Goal: Download file/media

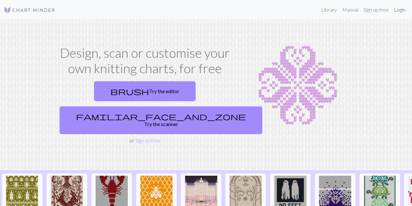
click at [399, 11] on link "Login" at bounding box center [400, 9] width 17 height 13
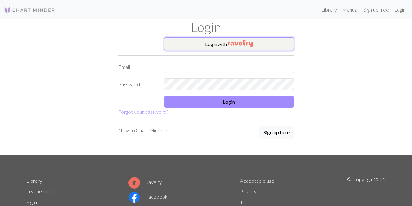
click at [214, 44] on button "Login with" at bounding box center [229, 43] width 130 height 13
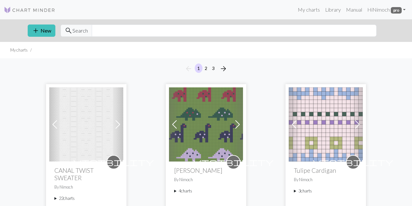
scroll to position [97, 0]
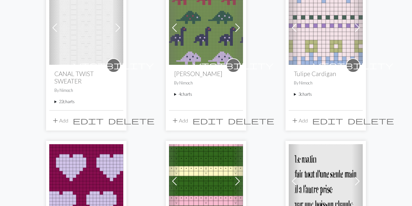
click at [55, 99] on summary "22 charts" at bounding box center [86, 102] width 64 height 6
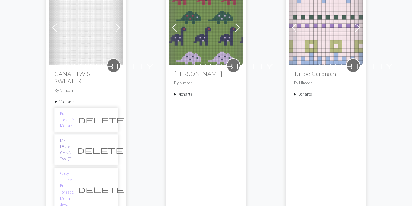
click at [69, 137] on link "M - DOS - CANAL TWIST" at bounding box center [66, 149] width 13 height 25
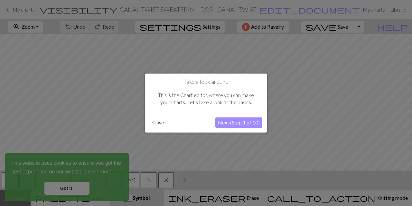
click at [161, 122] on button "Close" at bounding box center [158, 123] width 17 height 10
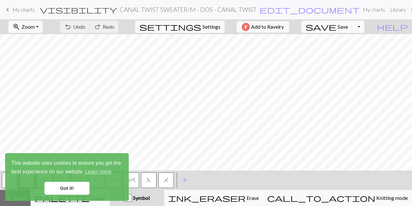
click at [365, 24] on button "Toggle Dropdown" at bounding box center [359, 27] width 12 height 12
click at [341, 50] on button "save_alt Download" at bounding box center [311, 51] width 106 height 10
click at [61, 186] on link "Got it!" at bounding box center [66, 188] width 45 height 13
